Goal: Task Accomplishment & Management: Manage account settings

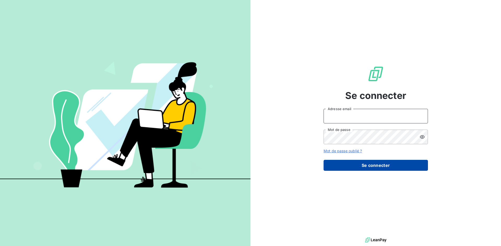
type input "[EMAIL_ADDRESS][DOMAIN_NAME]"
click at [377, 169] on button "Se connecter" at bounding box center [375, 165] width 104 height 11
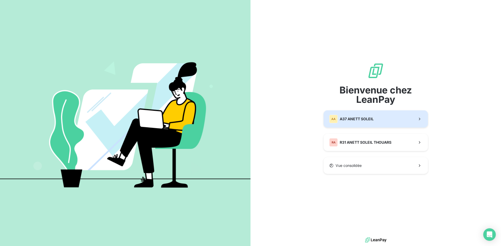
click at [368, 122] on span "A37 ANETT SOLEIL" at bounding box center [357, 119] width 34 height 5
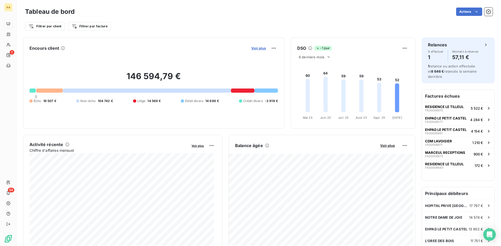
click at [258, 47] on span "Voir plus" at bounding box center [258, 48] width 15 height 4
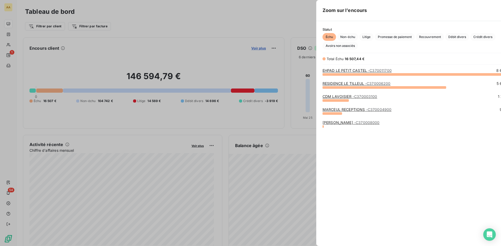
scroll to position [168, 196]
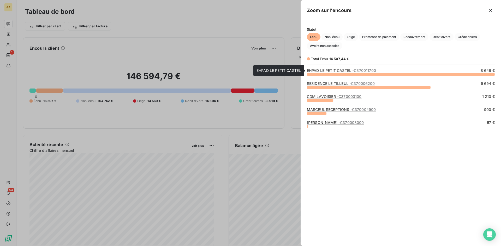
click at [335, 70] on link "EHPAD LE PETIT CASTEL - C370011700" at bounding box center [341, 70] width 69 height 4
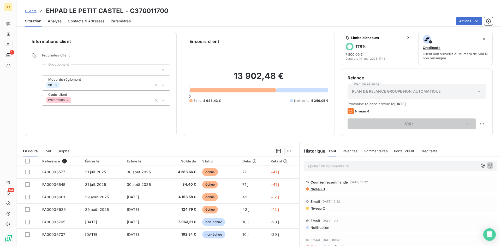
click at [73, 22] on span "Contacts & Adresses" at bounding box center [86, 21] width 37 height 5
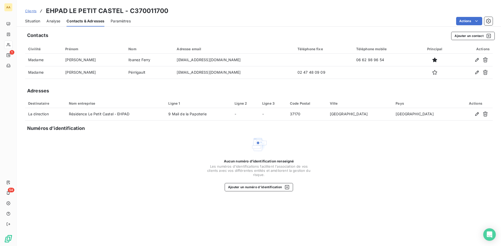
click at [36, 22] on span "Situation" at bounding box center [32, 21] width 15 height 5
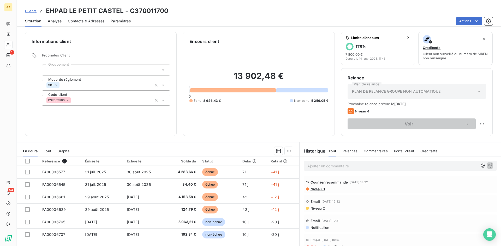
scroll to position [26, 0]
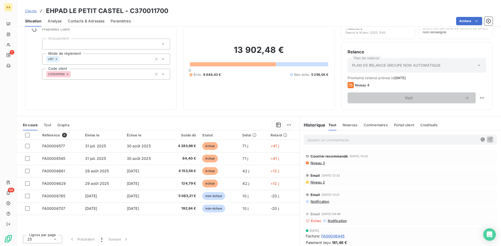
click at [99, 23] on span "Contacts & Adresses" at bounding box center [86, 21] width 37 height 5
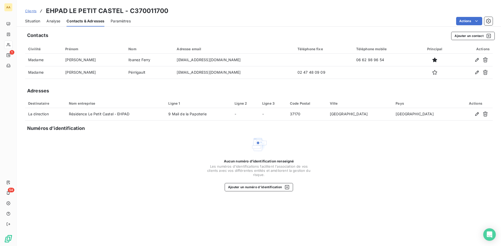
click at [32, 11] on span "Clients" at bounding box center [30, 11] width 11 height 4
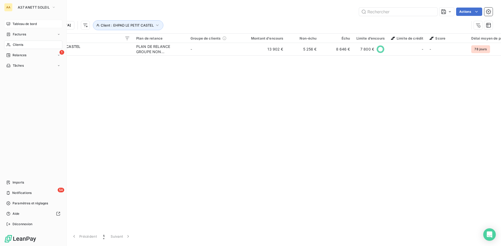
click at [16, 24] on span "Tableau de bord" at bounding box center [25, 24] width 24 height 5
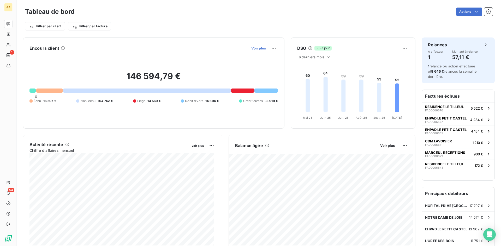
click at [254, 49] on span "Voir plus" at bounding box center [258, 48] width 15 height 4
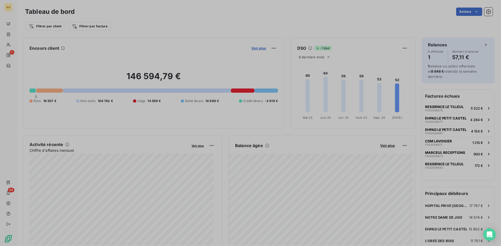
scroll to position [4, 4]
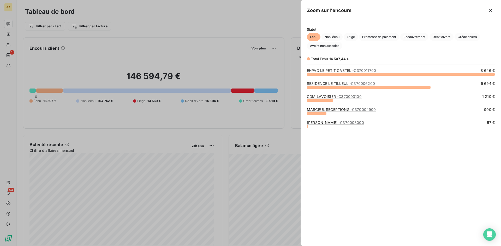
click at [328, 83] on link "RESIDENCE LE TILLEUL - C370006200" at bounding box center [341, 83] width 68 height 4
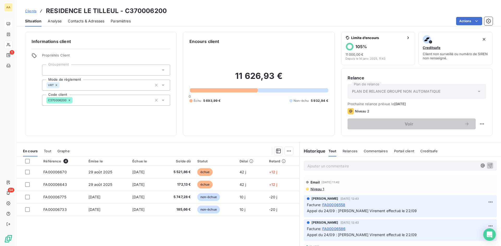
click at [76, 20] on span "Contacts & Adresses" at bounding box center [86, 21] width 37 height 5
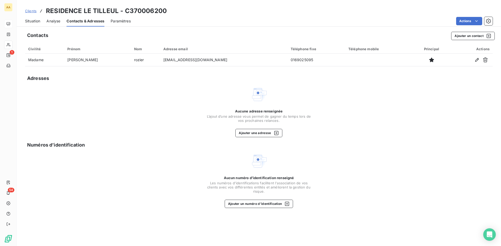
click at [32, 19] on span "Situation" at bounding box center [32, 21] width 15 height 5
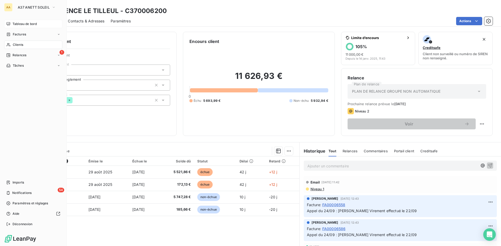
click at [15, 24] on span "Tableau de bord" at bounding box center [25, 24] width 24 height 5
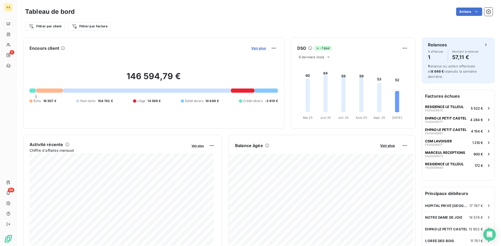
click at [260, 49] on span "Voir plus" at bounding box center [258, 48] width 15 height 4
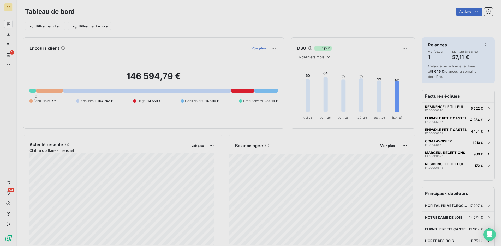
scroll to position [4, 4]
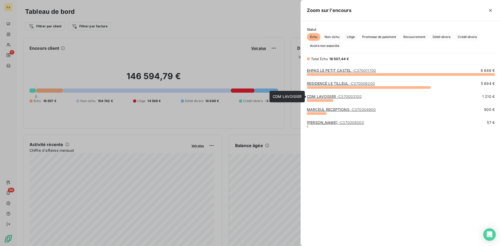
click at [324, 97] on link "CDM LAVOISIER - C370003100" at bounding box center [334, 96] width 55 height 4
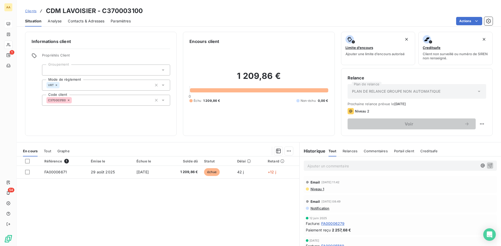
click at [79, 21] on span "Contacts & Adresses" at bounding box center [86, 21] width 37 height 5
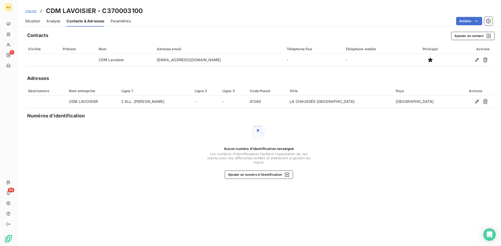
click at [33, 21] on span "Situation" at bounding box center [32, 21] width 15 height 5
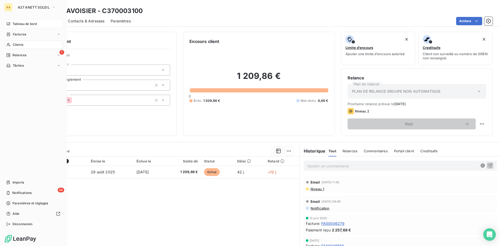
click at [30, 25] on span "Tableau de bord" at bounding box center [25, 24] width 24 height 5
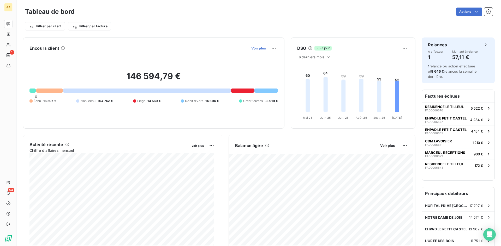
click at [260, 49] on span "Voir plus" at bounding box center [258, 48] width 15 height 4
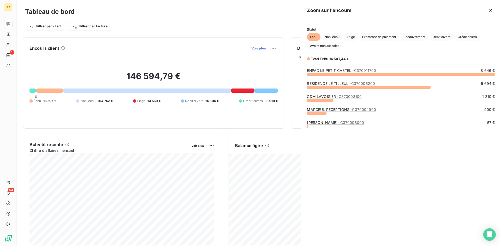
scroll to position [243, 196]
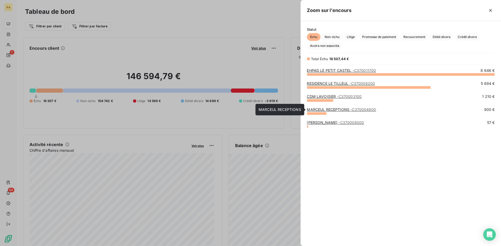
click at [320, 111] on link "MARCEUL RECEPTIONS - C370004900" at bounding box center [341, 109] width 69 height 4
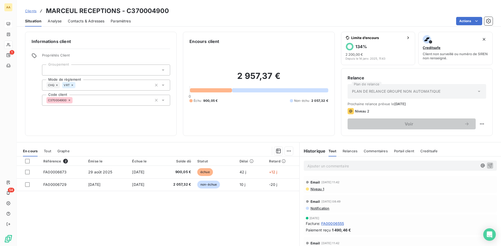
click at [85, 21] on span "Contacts & Adresses" at bounding box center [86, 21] width 37 height 5
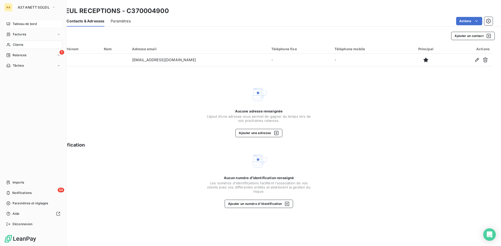
click at [21, 24] on span "Tableau de bord" at bounding box center [25, 24] width 24 height 5
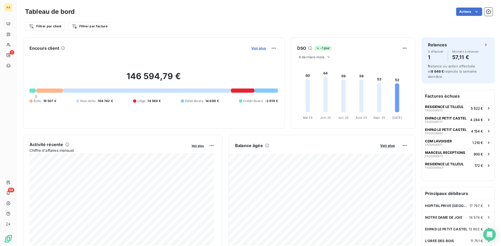
click at [255, 47] on span "Voir plus" at bounding box center [258, 48] width 15 height 4
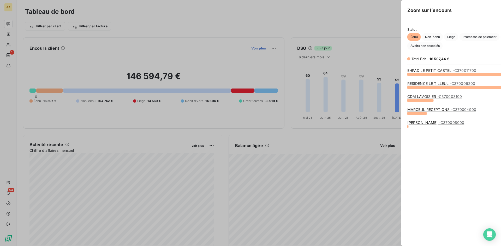
scroll to position [243, 196]
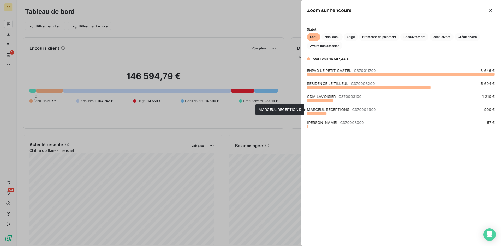
click at [322, 111] on link "MARCEUL RECEPTIONS - C370004900" at bounding box center [341, 109] width 69 height 4
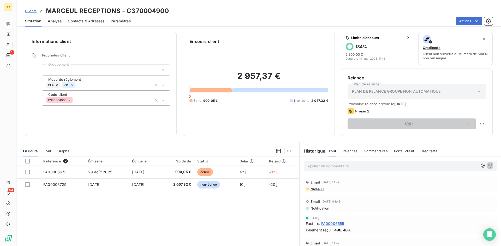
scroll to position [26, 0]
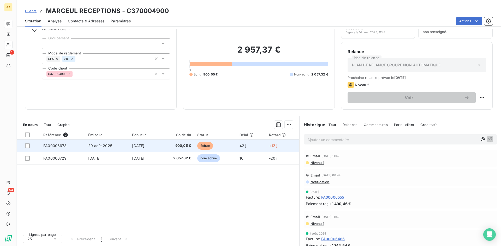
click at [142, 146] on span "[DATE]" at bounding box center [138, 146] width 12 height 4
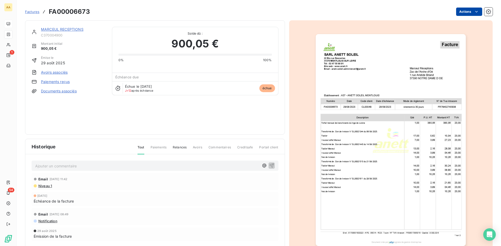
click at [461, 10] on html "AA 1 54 Factures FA00006673 Actions MARCEUL RECEPTIONS C370004900 Montant initi…" at bounding box center [250, 123] width 501 height 246
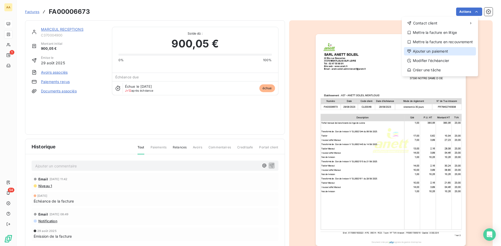
click at [429, 52] on div "Ajouter un paiement" at bounding box center [440, 51] width 72 height 8
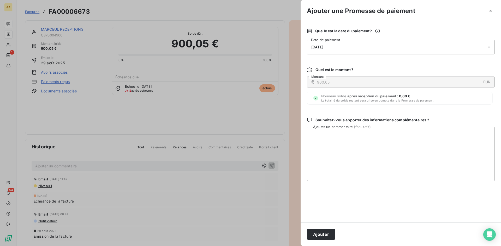
click at [343, 48] on div "[DATE]" at bounding box center [401, 47] width 188 height 15
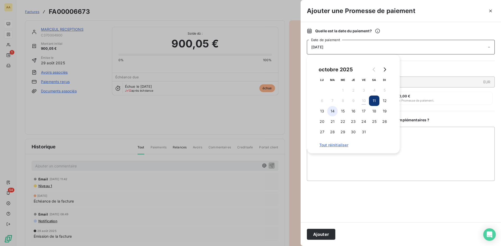
click at [331, 111] on button "14" at bounding box center [332, 111] width 10 height 10
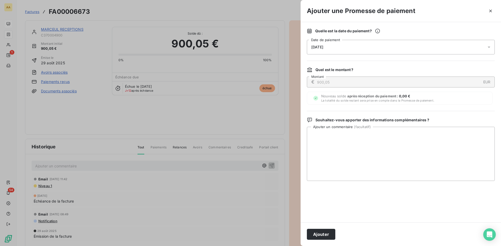
click at [440, 107] on div "Quelle est la date du paiement ? [DATE] Date de paiement Quel est le montant ? …" at bounding box center [400, 122] width 200 height 201
click at [323, 238] on button "Ajouter" at bounding box center [321, 234] width 28 height 11
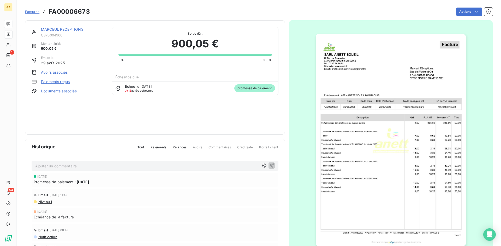
click at [54, 168] on p "Ajouter un commentaire ﻿" at bounding box center [147, 166] width 224 height 7
click at [269, 164] on icon "button" at bounding box center [271, 165] width 5 height 5
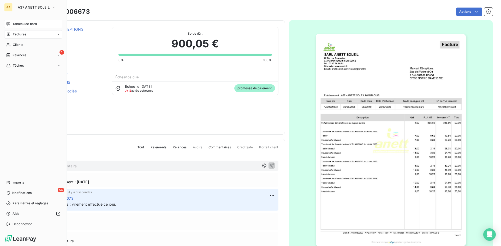
click at [10, 23] on icon at bounding box center [9, 23] width 4 height 3
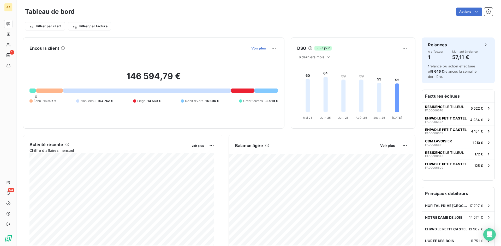
click at [258, 49] on span "Voir plus" at bounding box center [258, 48] width 15 height 4
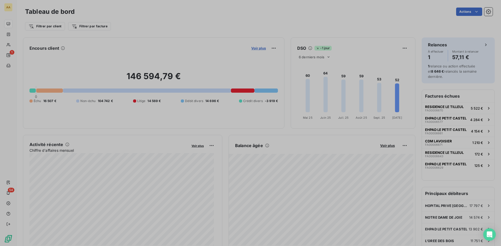
scroll to position [4, 4]
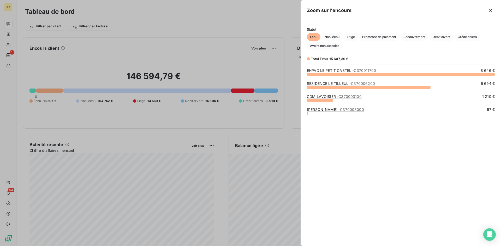
click at [342, 69] on link "EHPAD LE PETIT CASTEL - C370011700" at bounding box center [341, 70] width 69 height 4
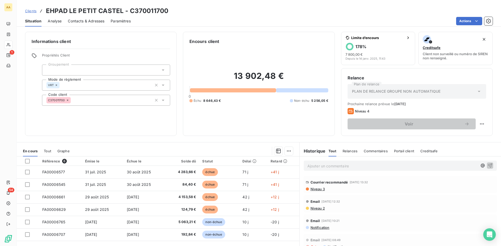
click at [86, 19] on span "Contacts & Adresses" at bounding box center [86, 21] width 37 height 5
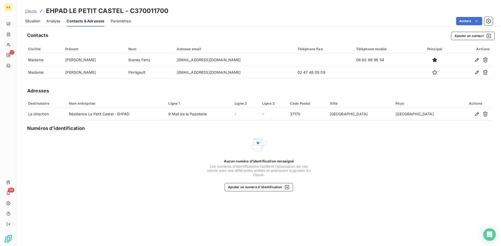
click at [34, 22] on span "Situation" at bounding box center [32, 21] width 15 height 5
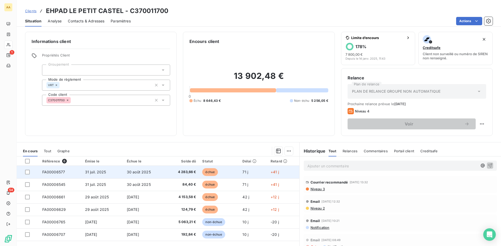
click at [56, 173] on span "FA00006577" at bounding box center [53, 172] width 23 height 4
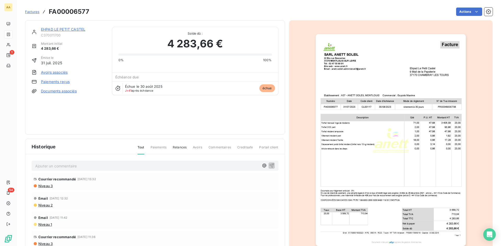
click at [68, 168] on p "Ajouter un commentaire ﻿" at bounding box center [147, 166] width 224 height 7
drag, startPoint x: 77, startPoint y: 166, endPoint x: 29, endPoint y: 169, distance: 48.1
click at [29, 169] on div "mail de relance ce jour [PERSON_NAME] recommandé [DATE] 13:32 Niveau 3 Email [D…" at bounding box center [154, 215] width 259 height 121
copy span "mail de relance ce jour"
click at [269, 166] on icon "button" at bounding box center [271, 165] width 5 height 5
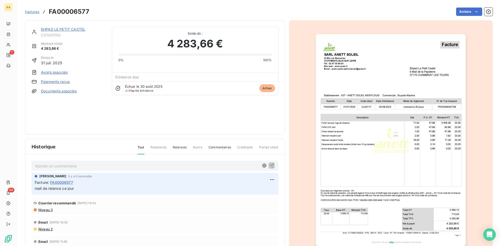
click at [65, 29] on link "EHPAD LE PETIT CASTEL" at bounding box center [63, 29] width 44 height 4
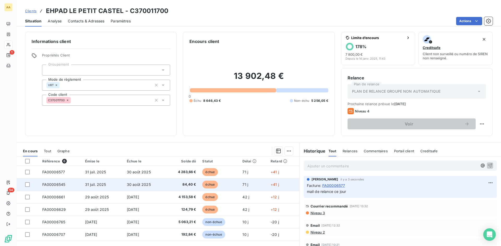
click at [53, 183] on span "FA00006545" at bounding box center [53, 185] width 23 height 4
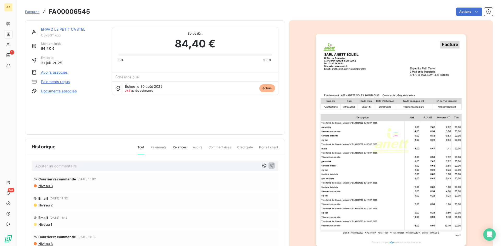
click at [68, 167] on p "Ajouter un commentaire ﻿" at bounding box center [147, 166] width 224 height 7
drag, startPoint x: 104, startPoint y: 162, endPoint x: 31, endPoint y: 161, distance: 73.6
click at [31, 161] on div "mail de relance ce jour à madame [PERSON_NAME] Courrier recommandé [DATE] 13:32…" at bounding box center [154, 215] width 259 height 121
copy span "mail de relance ce jour à madame [PERSON_NAME]"
click at [269, 164] on icon "button" at bounding box center [271, 165] width 5 height 5
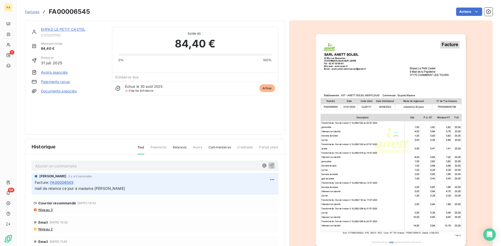
click at [62, 29] on link "EHPAD LE PETIT CASTEL" at bounding box center [63, 29] width 44 height 4
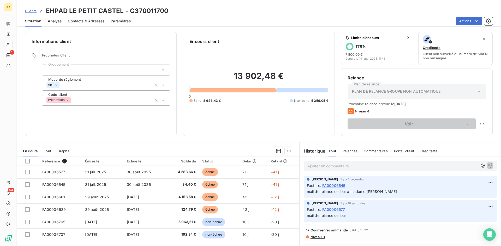
click at [331, 215] on span "mail de relance ce jour" at bounding box center [326, 216] width 39 height 4
click at [482, 207] on html "AA 1 54 Clients EHPAD LE PETIT CASTEL - C370011700 Situation Analyse Contacts &…" at bounding box center [250, 123] width 501 height 246
click at [466, 219] on div "Editer" at bounding box center [469, 218] width 29 height 8
click at [359, 217] on p "mail de relance ce jour" at bounding box center [396, 216] width 179 height 6
drag, startPoint x: 353, startPoint y: 217, endPoint x: 303, endPoint y: 219, distance: 49.6
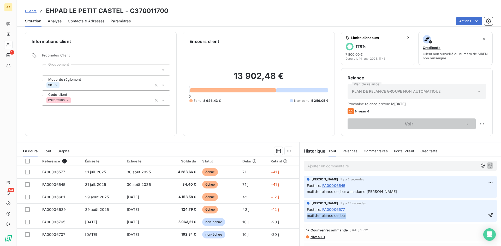
click at [304, 219] on div "[PERSON_NAME] il y a 24 secondes Facture : FA00006577 mail de relance ce jour" at bounding box center [400, 211] width 193 height 22
click at [488, 213] on icon "button" at bounding box center [490, 215] width 5 height 5
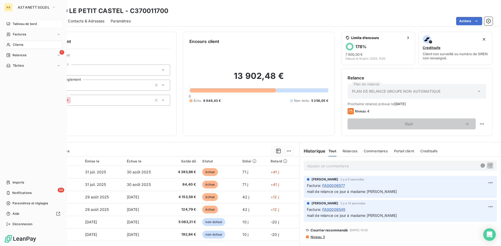
click at [15, 24] on span "Tableau de bord" at bounding box center [25, 24] width 24 height 5
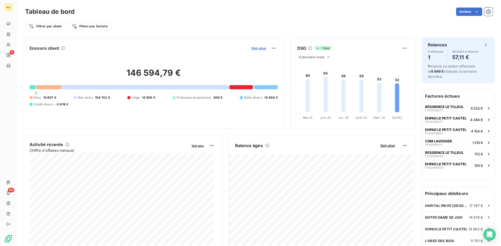
click at [256, 49] on span "Voir plus" at bounding box center [258, 48] width 15 height 4
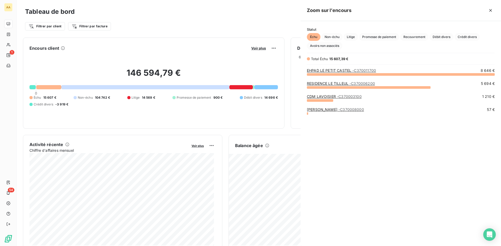
scroll to position [168, 196]
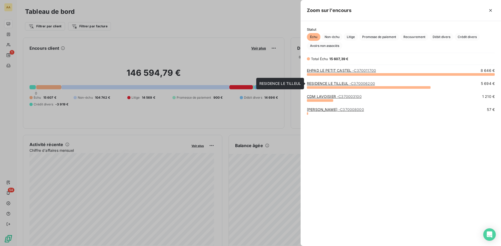
click at [331, 82] on link "RESIDENCE LE TILLEUL - C370006200" at bounding box center [341, 83] width 68 height 4
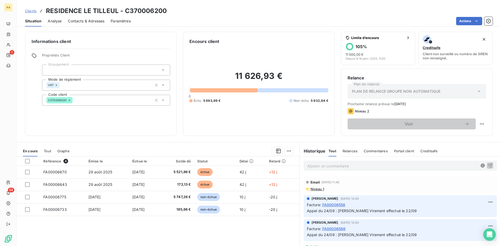
click at [89, 21] on span "Contacts & Adresses" at bounding box center [86, 21] width 37 height 5
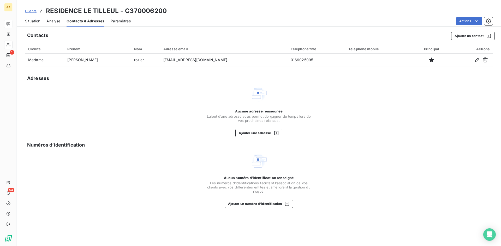
click at [32, 22] on span "Situation" at bounding box center [32, 21] width 15 height 5
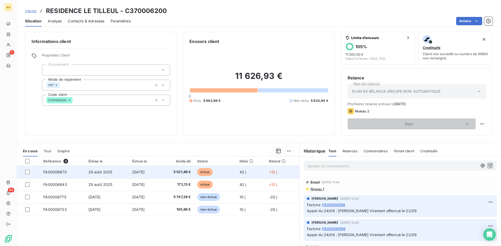
click at [59, 172] on span "FA00006670" at bounding box center [54, 172] width 23 height 4
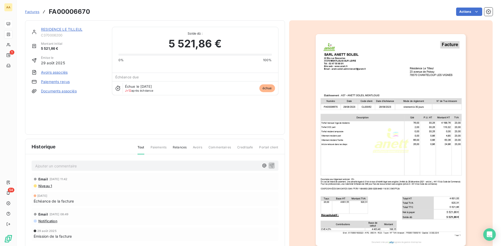
click at [86, 166] on p "Ajouter un commentaire ﻿" at bounding box center [147, 166] width 224 height 7
drag, startPoint x: 110, startPoint y: 167, endPoint x: 34, endPoint y: 162, distance: 76.3
click at [34, 162] on div "appel madame [PERSON_NAME]: paiement le 20/10" at bounding box center [155, 166] width 247 height 10
copy span "appel madame [PERSON_NAME]: paiement le 20/10"
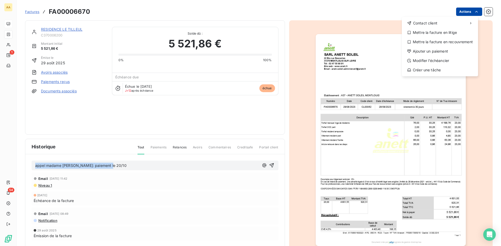
click at [462, 9] on html "AA 1 54 Factures FA00006670 Actions Contact client Mettre la facture en litige …" at bounding box center [250, 123] width 501 height 246
click at [435, 51] on div "Ajouter un paiement" at bounding box center [440, 51] width 72 height 8
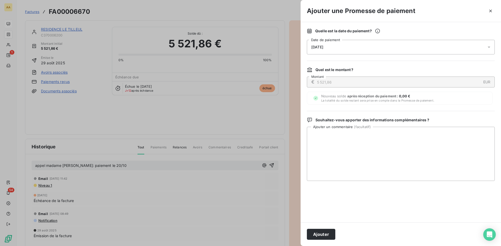
click at [337, 45] on div "[DATE]" at bounding box center [401, 47] width 188 height 15
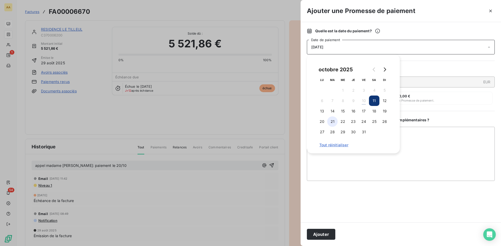
click at [332, 122] on button "21" at bounding box center [332, 122] width 10 height 10
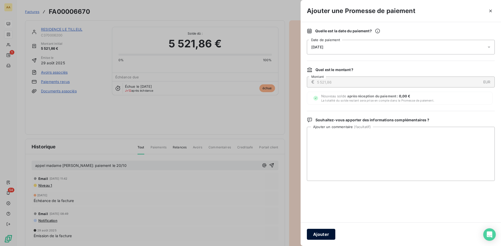
click at [317, 235] on button "Ajouter" at bounding box center [321, 234] width 28 height 11
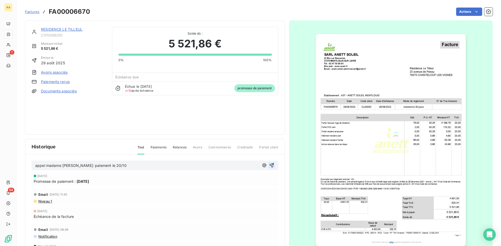
click at [269, 166] on icon "button" at bounding box center [271, 165] width 5 height 5
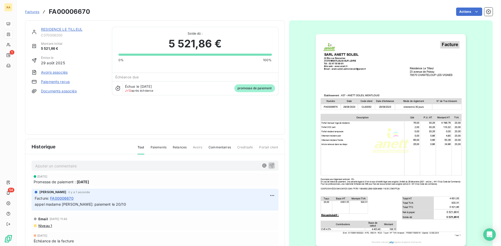
click at [63, 30] on link "RESIDENCE LE TILLEUL" at bounding box center [61, 29] width 41 height 4
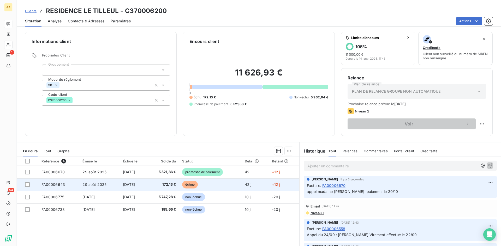
click at [195, 187] on span "échue" at bounding box center [190, 185] width 16 height 8
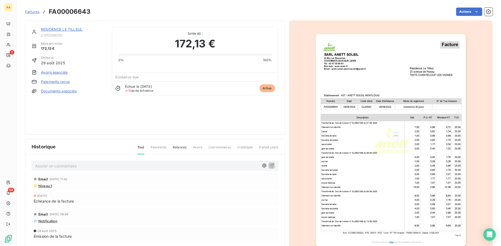
click at [68, 167] on p "Ajouter un commentaire ﻿" at bounding box center [147, 166] width 224 height 7
click at [270, 165] on icon "button" at bounding box center [271, 166] width 4 height 4
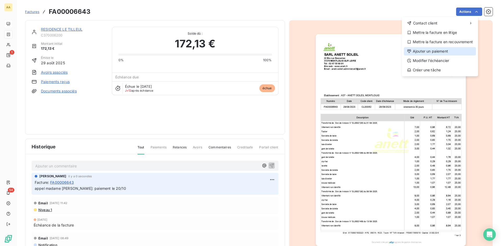
click at [432, 51] on div "Ajouter un paiement" at bounding box center [440, 51] width 72 height 8
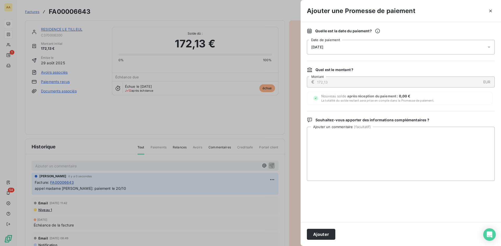
click at [335, 46] on div "[DATE]" at bounding box center [401, 47] width 188 height 15
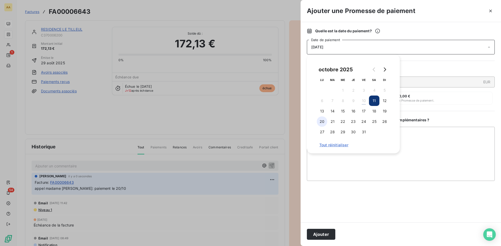
click at [321, 121] on button "20" at bounding box center [322, 122] width 10 height 10
click at [320, 234] on button "Ajouter" at bounding box center [321, 234] width 28 height 11
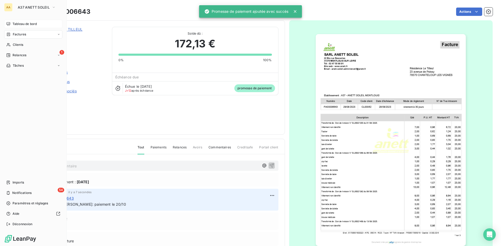
click at [27, 23] on span "Tableau de bord" at bounding box center [25, 24] width 24 height 5
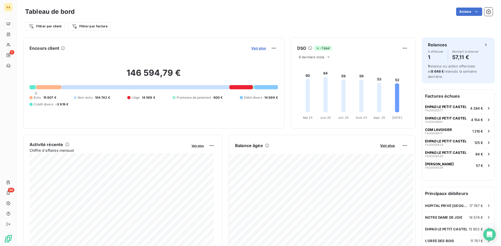
click at [255, 48] on span "Voir plus" at bounding box center [258, 48] width 15 height 4
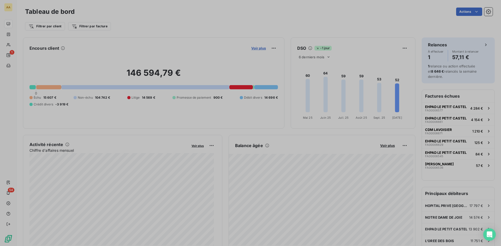
scroll to position [168, 196]
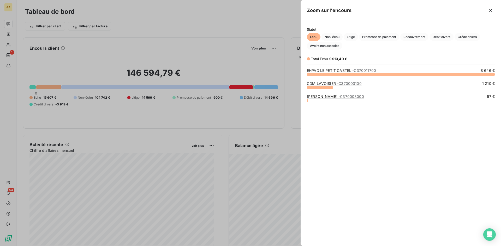
click at [137, 43] on div at bounding box center [250, 123] width 501 height 246
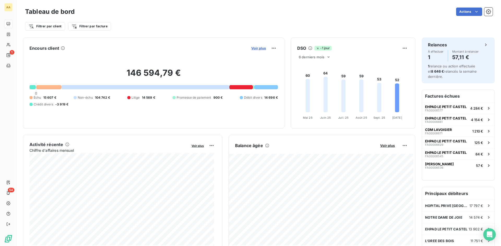
click at [262, 49] on span "Voir plus" at bounding box center [258, 48] width 15 height 4
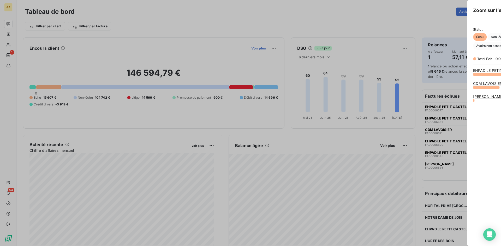
scroll to position [243, 196]
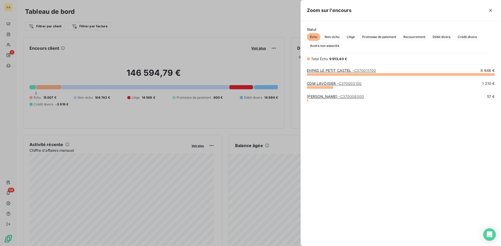
click at [325, 83] on link "CDM LAVOISIER - C370003100" at bounding box center [334, 83] width 55 height 4
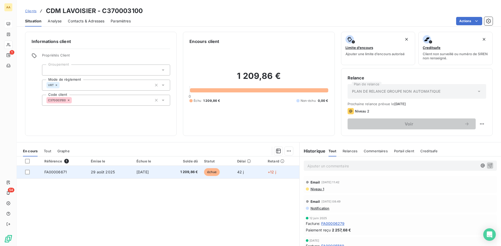
click at [58, 174] on span "FA00006671" at bounding box center [55, 172] width 23 height 4
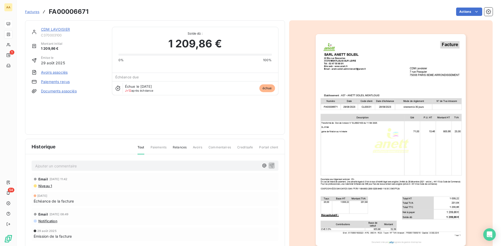
click at [74, 165] on p "Ajouter un commentaire ﻿" at bounding box center [147, 166] width 224 height 7
click at [154, 166] on p "mail envoyé avec facture et bdc au remplaçant de [PERSON_NAME]" at bounding box center [147, 166] width 224 height 6
click at [270, 165] on icon "button" at bounding box center [271, 166] width 4 height 4
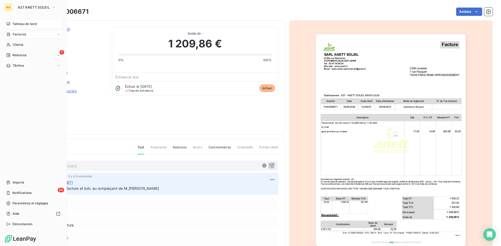
click at [14, 22] on span "Tableau de bord" at bounding box center [25, 24] width 24 height 5
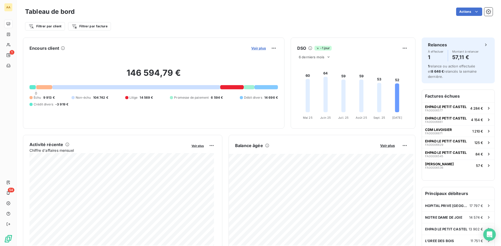
click at [257, 48] on span "Voir plus" at bounding box center [258, 48] width 15 height 4
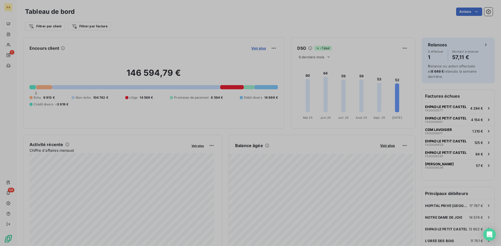
scroll to position [4, 4]
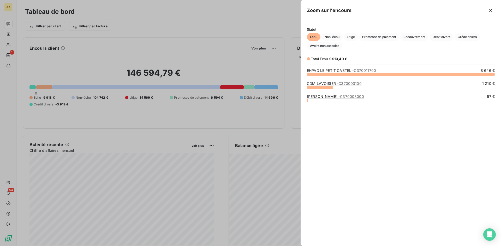
click at [9, 7] on div at bounding box center [250, 123] width 501 height 246
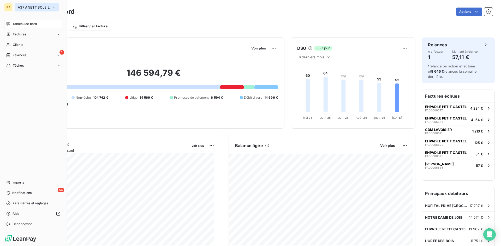
click at [46, 8] on span "A37 ANETT SOLEIL" at bounding box center [34, 7] width 32 height 4
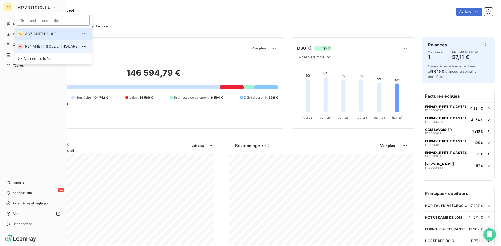
click at [44, 44] on span "R31 ANETT SOLEIL THOUARS" at bounding box center [51, 46] width 53 height 5
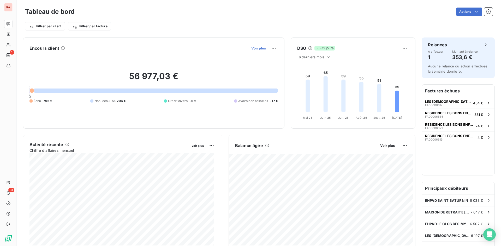
click at [252, 49] on span "Voir plus" at bounding box center [258, 48] width 15 height 4
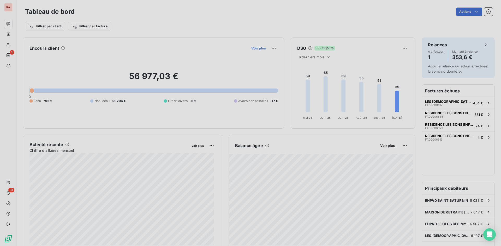
scroll to position [243, 196]
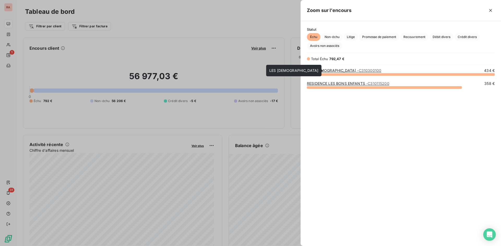
click at [326, 69] on link "LES AUGUSTINES - C310300100" at bounding box center [344, 70] width 74 height 4
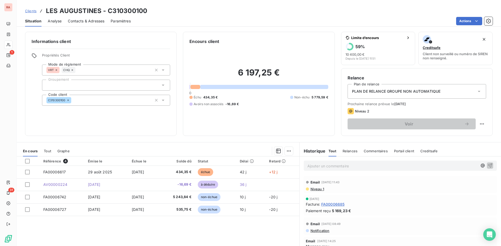
click at [94, 22] on span "Contacts & Adresses" at bounding box center [86, 21] width 37 height 5
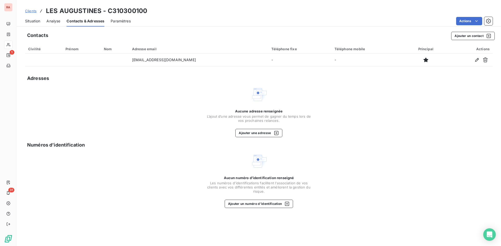
click at [36, 20] on span "Situation" at bounding box center [32, 21] width 15 height 5
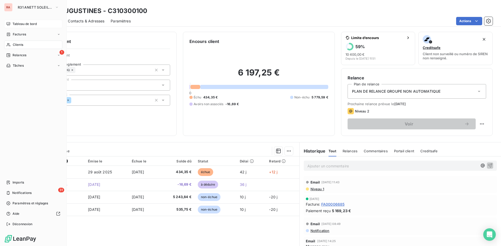
click at [17, 23] on span "Tableau de bord" at bounding box center [25, 24] width 24 height 5
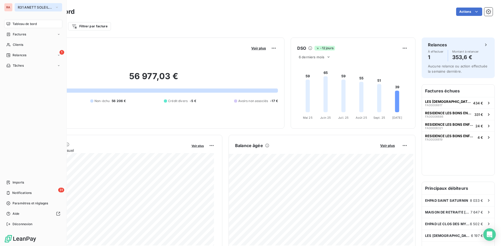
click at [27, 8] on span "R31 ANETT SOLEIL THOUARS" at bounding box center [35, 7] width 35 height 4
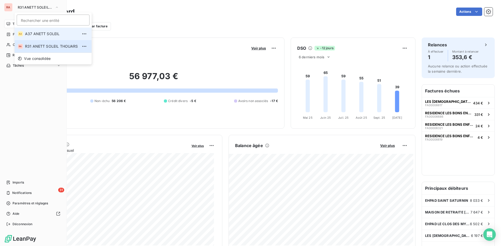
click at [51, 34] on span "A37 ANETT SOLEIL" at bounding box center [51, 33] width 53 height 5
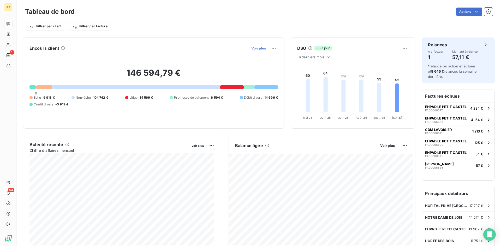
click at [254, 48] on span "Voir plus" at bounding box center [258, 48] width 15 height 4
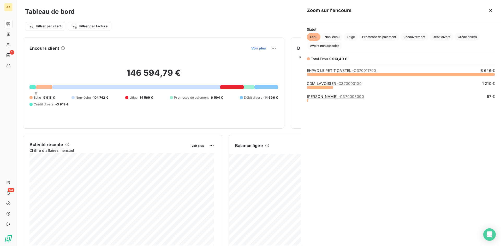
scroll to position [168, 196]
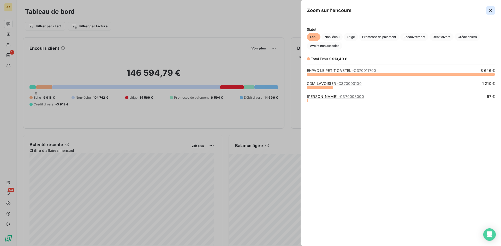
click at [490, 10] on icon "button" at bounding box center [490, 10] width 3 height 3
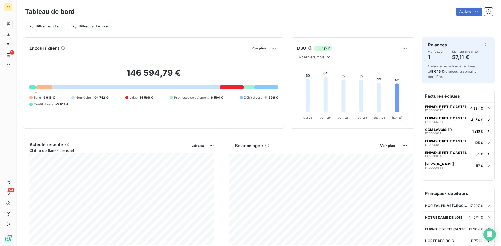
click at [230, 27] on div "Filtrer par client Filtrer par facture" at bounding box center [258, 26] width 467 height 10
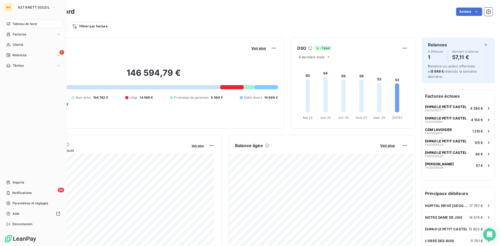
click at [31, 24] on span "Tableau de bord" at bounding box center [25, 24] width 24 height 5
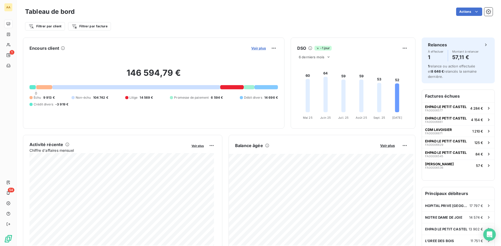
click at [256, 49] on span "Voir plus" at bounding box center [258, 48] width 15 height 4
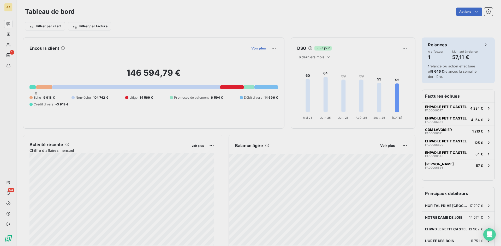
scroll to position [243, 196]
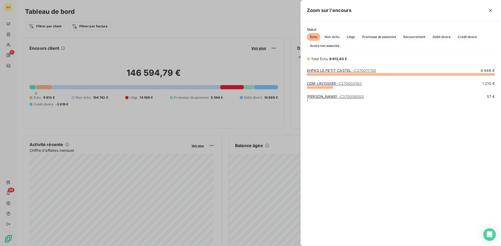
click at [242, 28] on div at bounding box center [250, 123] width 501 height 246
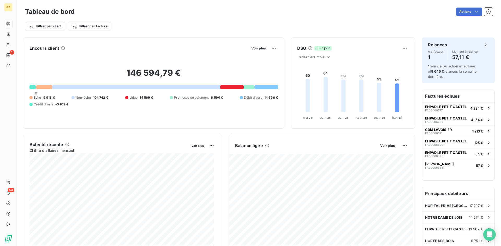
click at [284, 40] on div "Encours client Voir plus 146 594,79 € 0 Échu 9 913 € Non-échu 104 742 € Litige …" at bounding box center [219, 83] width 392 height 91
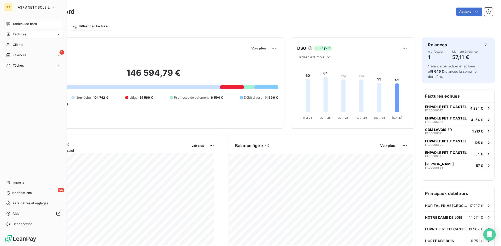
click at [19, 33] on span "Factures" at bounding box center [19, 34] width 13 height 5
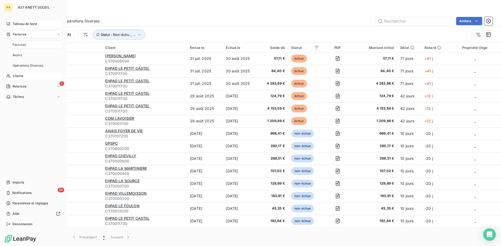
click at [20, 75] on span "Clients" at bounding box center [18, 76] width 10 height 5
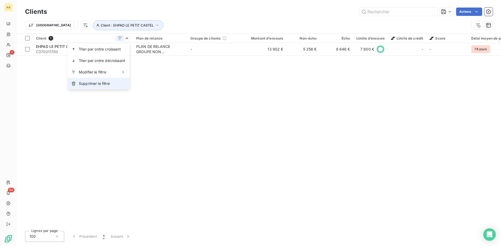
click at [106, 83] on span "Supprimer le filtre" at bounding box center [94, 83] width 31 height 5
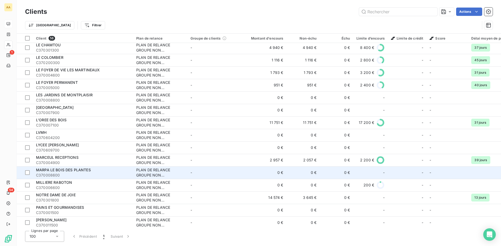
scroll to position [365, 0]
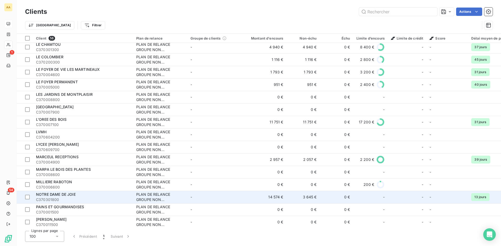
click at [46, 195] on span "NOTRE DAME DE JOIE" at bounding box center [56, 194] width 40 height 4
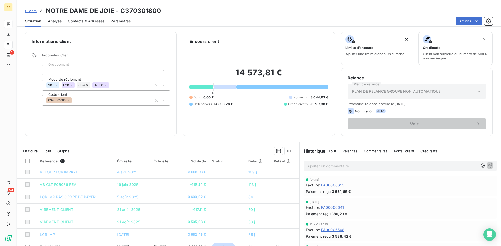
click at [260, 126] on div "14 573,81 € 0 Échu 0,00 € Non-échu 3 644,93 € Débit divers 14 696,26 € Crédit d…" at bounding box center [258, 87] width 139 height 85
click at [246, 139] on div "Informations client Propriétés Client Groupement Mode de règlement VRT LCR CHQ …" at bounding box center [259, 138] width 484 height 218
click at [180, 46] on div "Informations client Propriétés Client Groupement Mode de règlement VRT LCR CHQ …" at bounding box center [259, 84] width 484 height 104
click at [179, 31] on div "Informations client Propriétés Client Groupement Mode de règlement VRT LCR CHQ …" at bounding box center [259, 138] width 484 height 218
click at [177, 48] on div "Informations client Propriétés Client Groupement Mode de règlement VRT LCR CHQ …" at bounding box center [259, 84] width 484 height 104
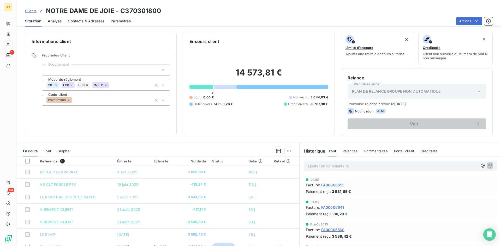
click at [191, 27] on div "Clients NOTRE DAME DE JOIE - C370301800 Situation Analyse Contacts & Adresses P…" at bounding box center [259, 123] width 484 height 246
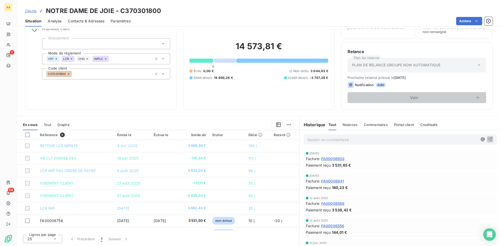
click at [177, 114] on div "Informations client Propriétés Client Groupement Mode de règlement VRT LCR CHQ …" at bounding box center [259, 138] width 484 height 218
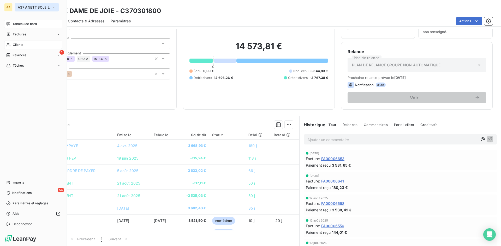
click at [38, 5] on span "A37 ANETT SOLEIL" at bounding box center [34, 7] width 32 height 4
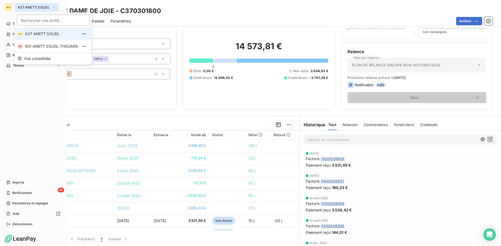
click at [55, 8] on icon "button" at bounding box center [54, 7] width 4 height 5
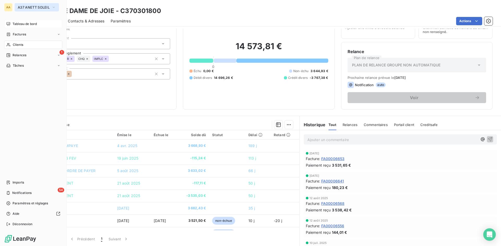
click at [33, 23] on span "Tableau de bord" at bounding box center [25, 24] width 24 height 5
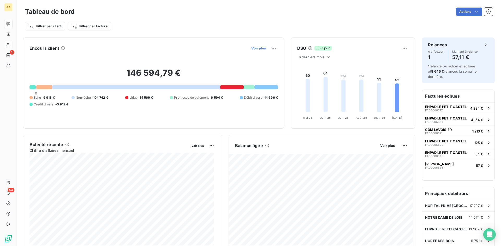
click at [255, 50] on span "Voir plus" at bounding box center [258, 48] width 15 height 4
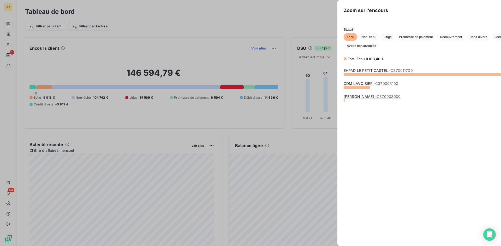
scroll to position [168, 196]
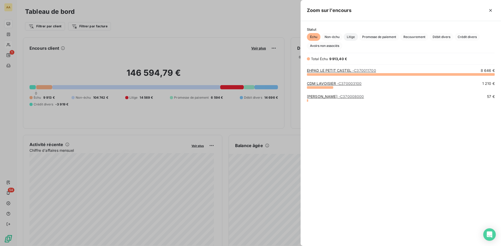
click at [351, 38] on span "Litige" at bounding box center [351, 37] width 14 height 8
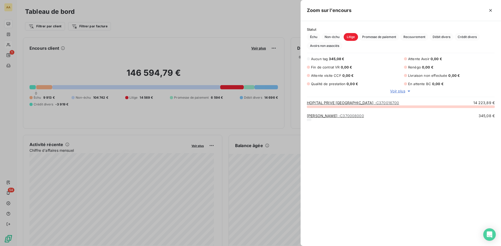
scroll to position [136, 196]
click at [375, 36] on span "Promesse de paiement" at bounding box center [379, 37] width 40 height 8
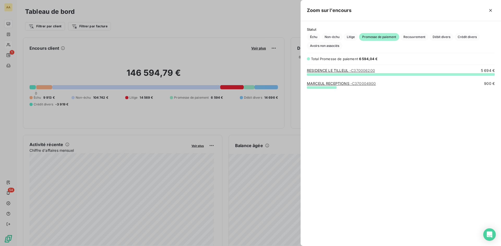
scroll to position [168, 196]
click at [414, 35] on span "Recouvrement" at bounding box center [414, 37] width 28 height 8
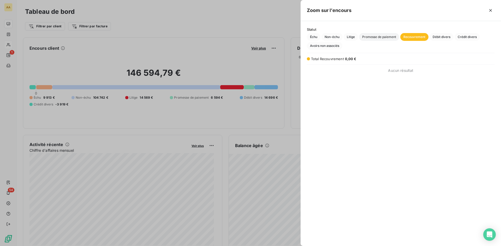
click at [384, 37] on span "Promesse de paiement" at bounding box center [379, 37] width 40 height 8
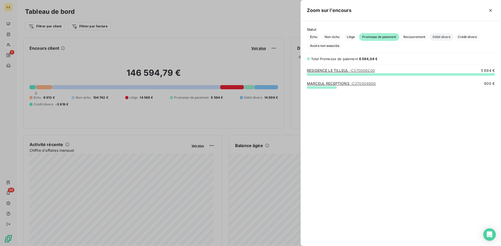
click at [444, 38] on span "Débit divers" at bounding box center [441, 37] width 24 height 8
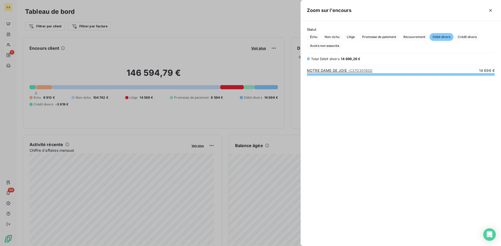
click at [350, 71] on span "- C370301800" at bounding box center [360, 70] width 25 height 4
